Goal: Navigation & Orientation: Find specific page/section

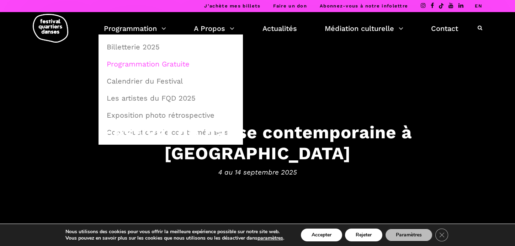
click at [176, 65] on link "Programmation Gratuite" at bounding box center [171, 64] width 137 height 16
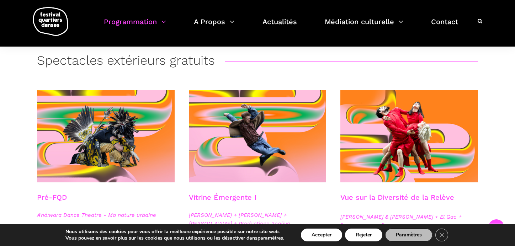
scroll to position [136, 0]
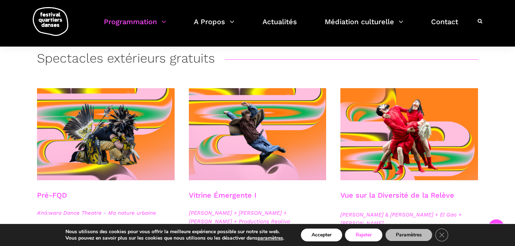
click at [359, 235] on button "Rejeter" at bounding box center [363, 235] width 37 height 13
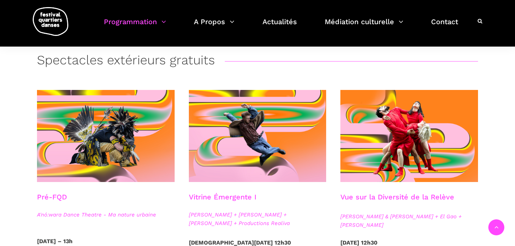
scroll to position [133, 0]
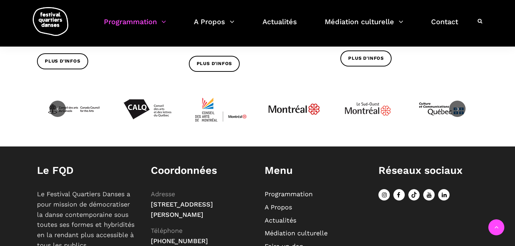
scroll to position [961, 0]
